Goal: Information Seeking & Learning: Understand process/instructions

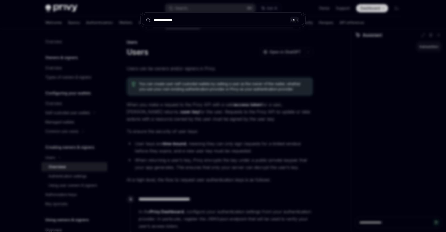
scroll to position [25, 0]
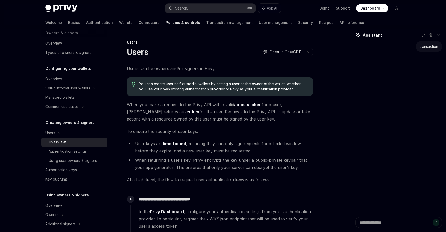
type textarea "*"
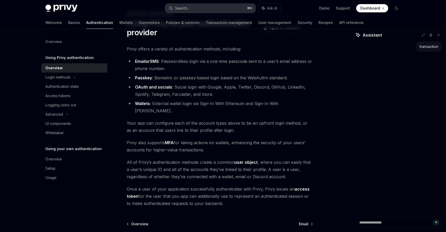
click at [186, 7] on div "Search..." at bounding box center [182, 8] width 14 height 6
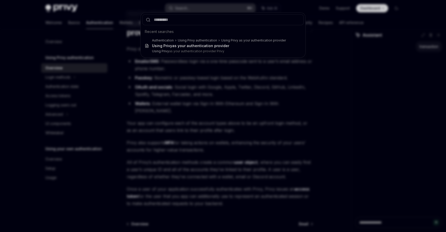
type input "**********"
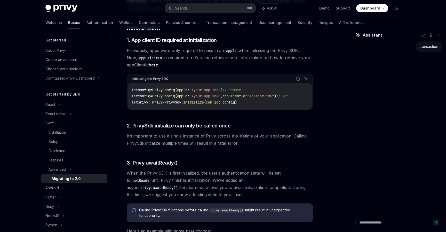
scroll to position [106, 0]
click at [183, 6] on div "Search..." at bounding box center [182, 8] width 14 height 6
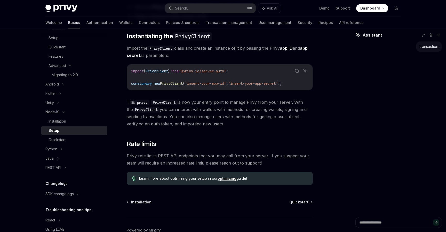
scroll to position [82, 0]
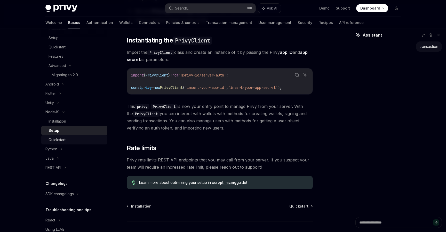
click at [62, 140] on div "Quickstart" at bounding box center [56, 140] width 17 height 6
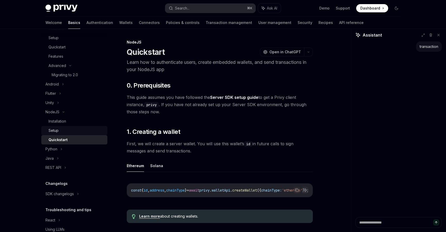
click at [59, 132] on div "Setup" at bounding box center [76, 131] width 56 height 6
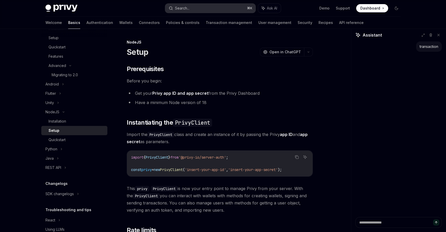
click at [183, 7] on div "Search..." at bounding box center [182, 8] width 14 height 6
type textarea "*"
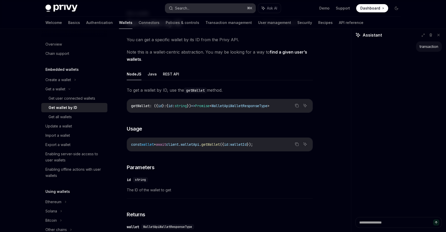
click at [182, 10] on div "Search..." at bounding box center [182, 8] width 14 height 6
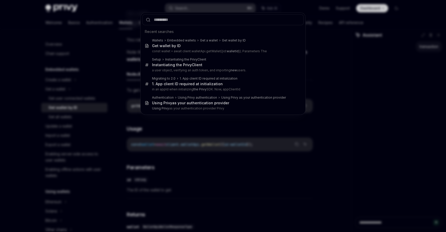
type input "********"
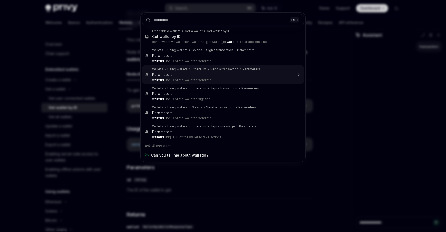
type textarea "*"
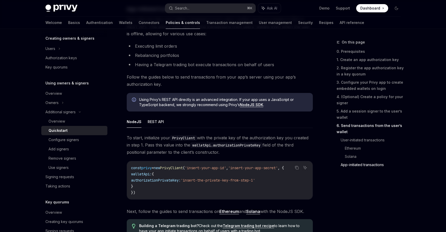
scroll to position [1257, 0]
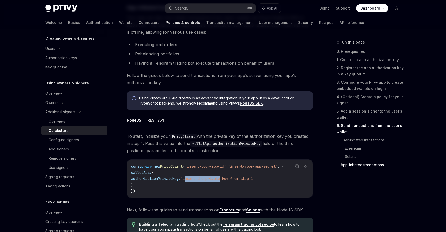
drag, startPoint x: 205, startPoint y: 182, endPoint x: 242, endPoint y: 182, distance: 37.1
click at [242, 181] on span "'insert-the-private-key-from-step-1'" at bounding box center [217, 179] width 74 height 5
click at [179, 180] on span "authorizationPrivateKey:" at bounding box center [156, 179] width 50 height 5
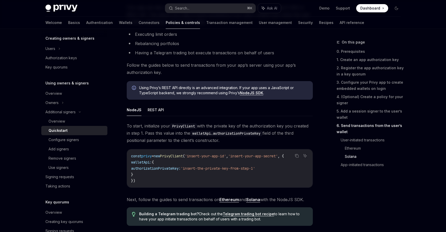
scroll to position [1268, 0]
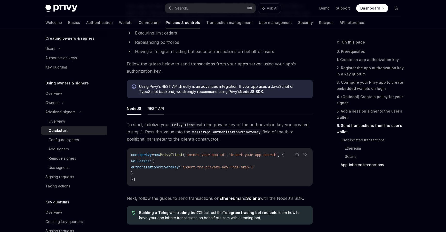
click at [157, 108] on button "REST API" at bounding box center [155, 109] width 16 height 12
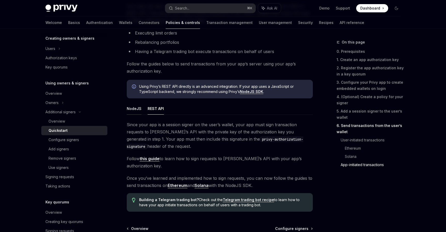
click at [132, 113] on button "NodeJS" at bounding box center [134, 109] width 15 height 12
type textarea "*"
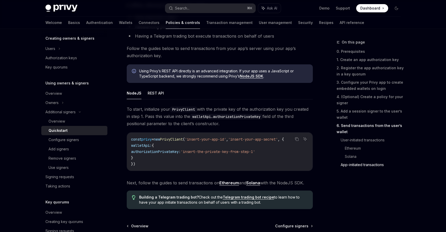
scroll to position [1288, 0]
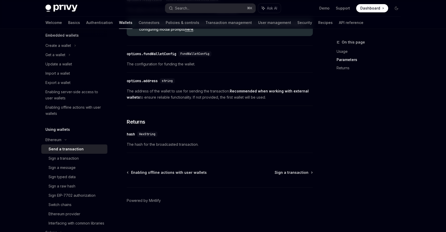
scroll to position [56, 0]
